Goal: Information Seeking & Learning: Learn about a topic

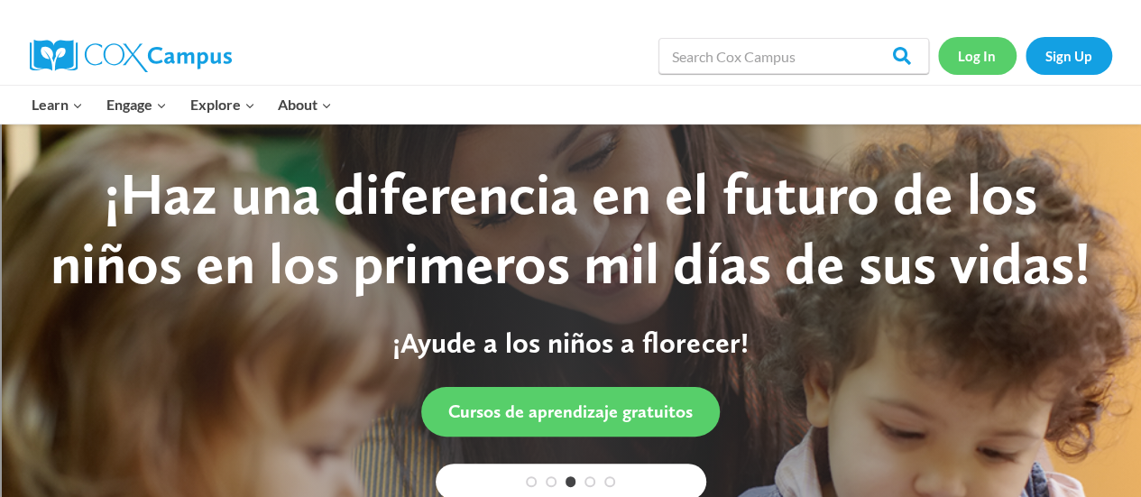
click at [991, 54] on link "Log In" at bounding box center [977, 55] width 78 height 37
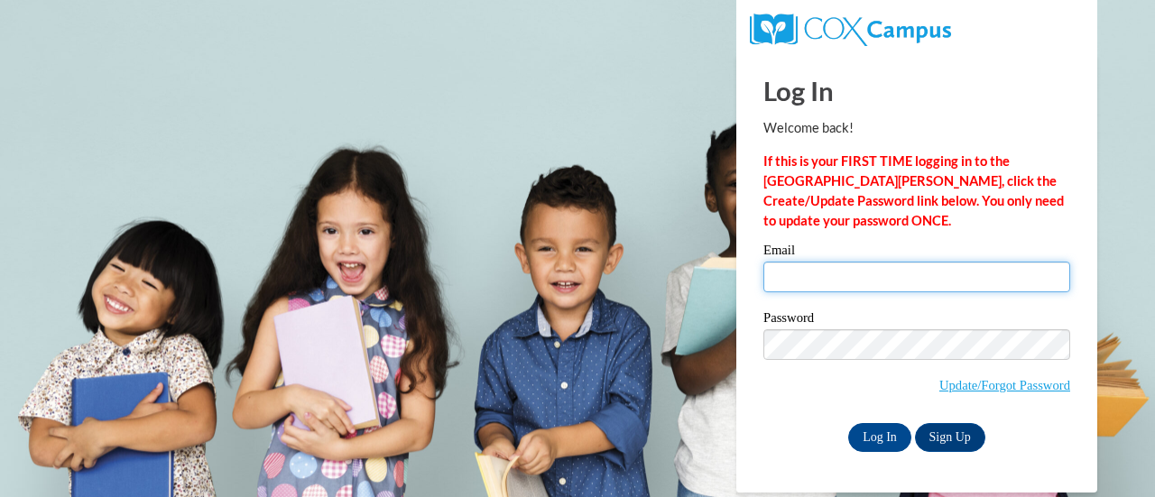
click at [806, 281] on input "Email" at bounding box center [916, 277] width 307 height 31
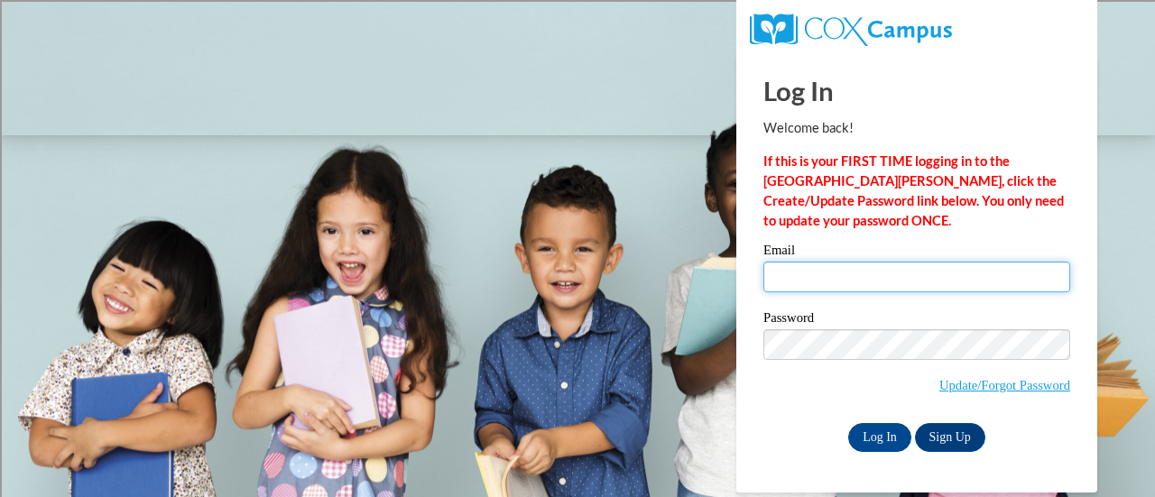
type input "[EMAIL_ADDRESS][DOMAIN_NAME]"
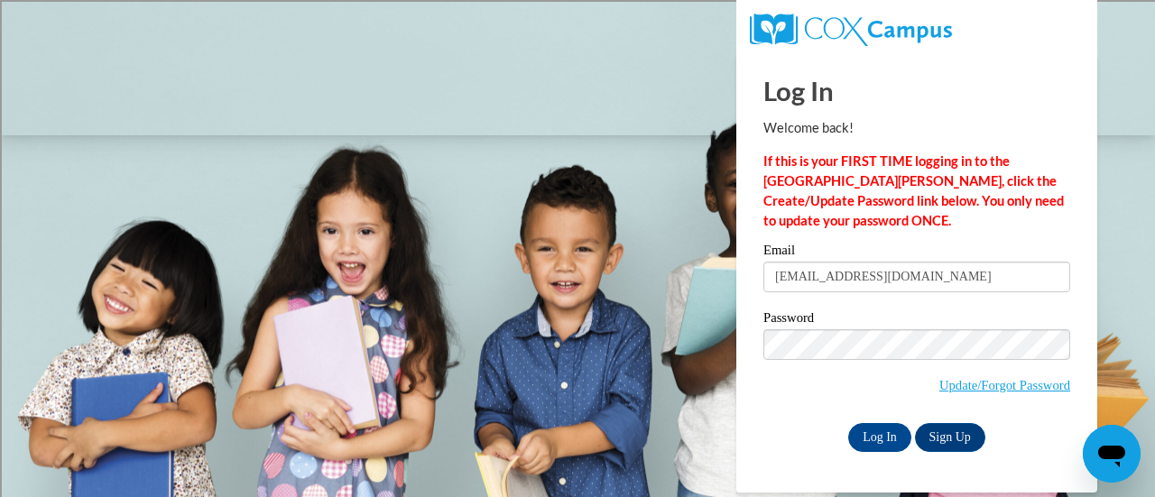
click at [917, 319] on label "Password" at bounding box center [916, 320] width 307 height 18
click at [884, 425] on input "Log In" at bounding box center [879, 437] width 63 height 29
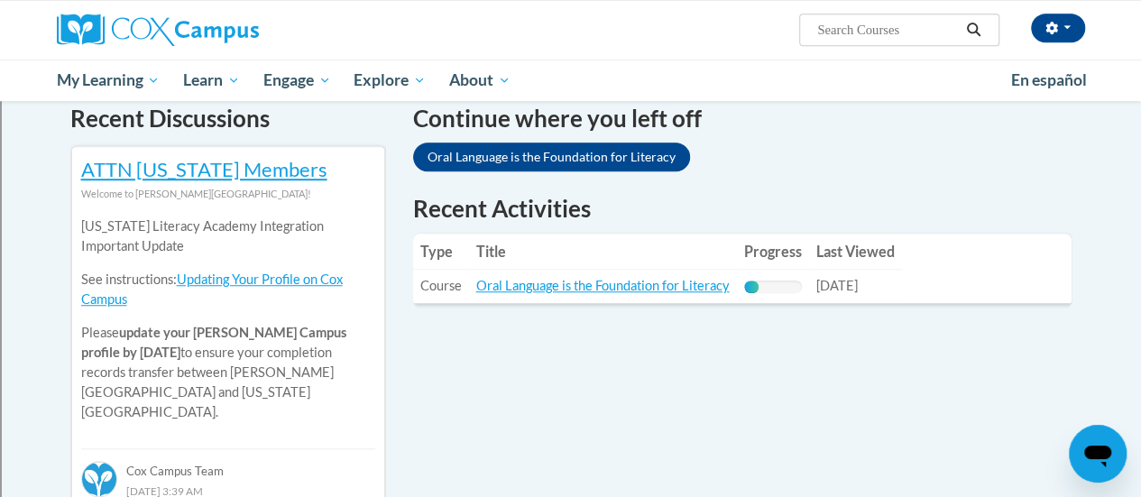
scroll to position [562, 0]
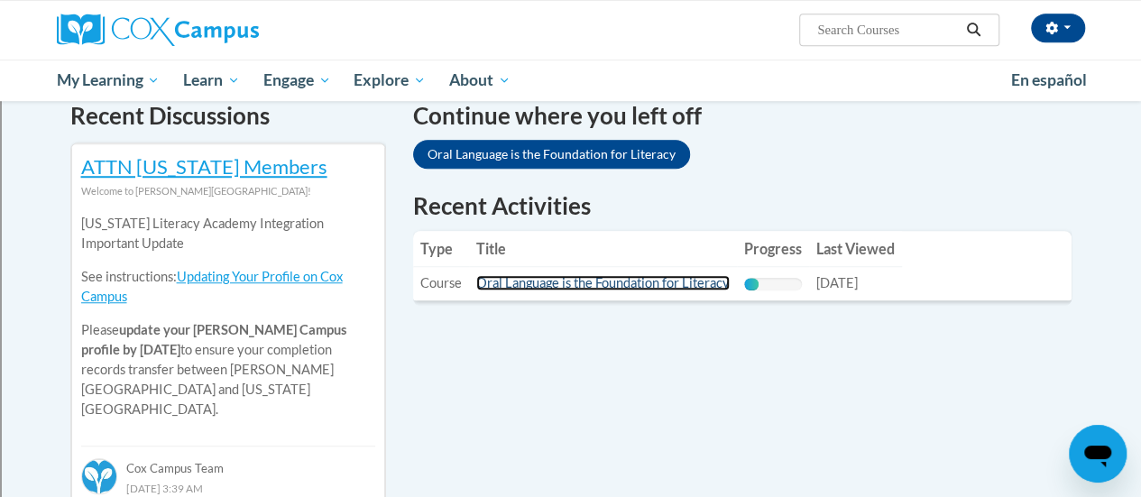
click at [622, 282] on link "Oral Language is the Foundation for Literacy" at bounding box center [602, 282] width 253 height 15
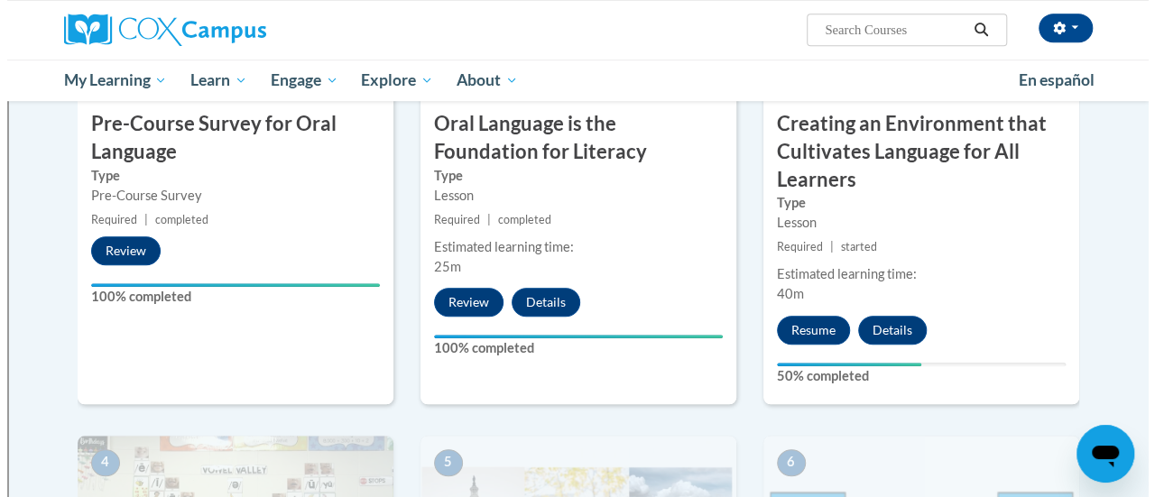
scroll to position [605, 0]
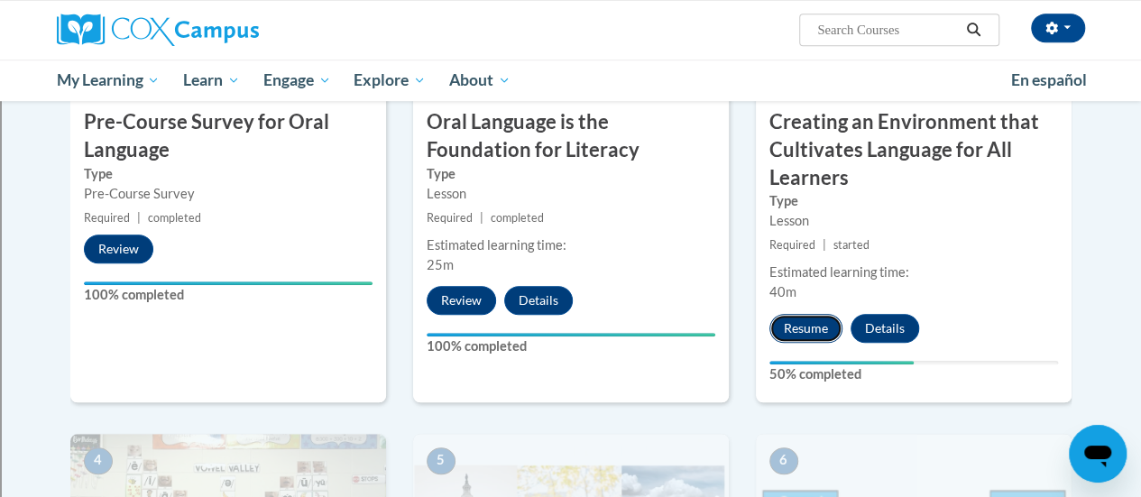
click at [801, 320] on button "Resume" at bounding box center [805, 328] width 73 height 29
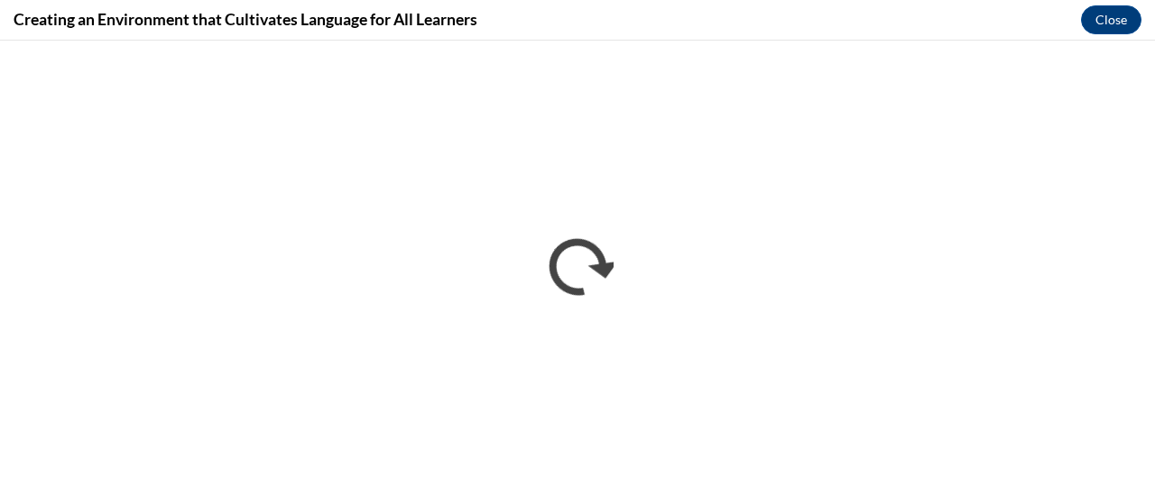
scroll to position [0, 0]
